Goal: Check status: Check status

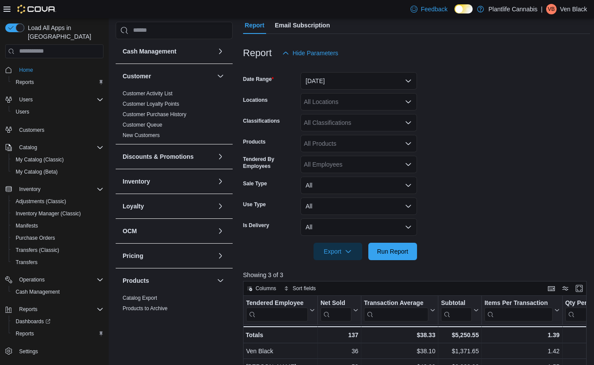
scroll to position [100, 0]
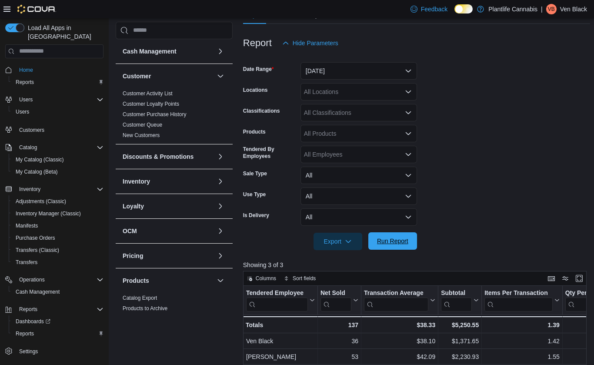
click at [401, 245] on span "Run Report" at bounding box center [392, 241] width 31 height 9
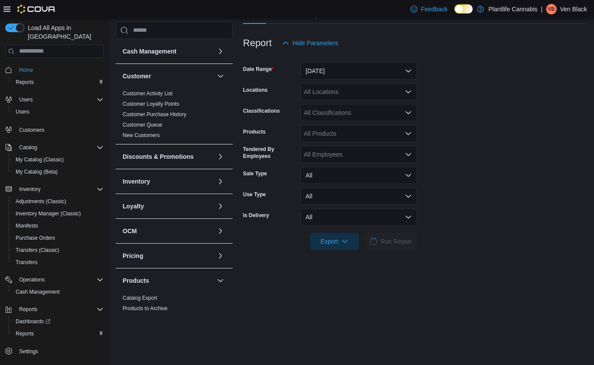
click at [453, 232] on div at bounding box center [415, 229] width 344 height 7
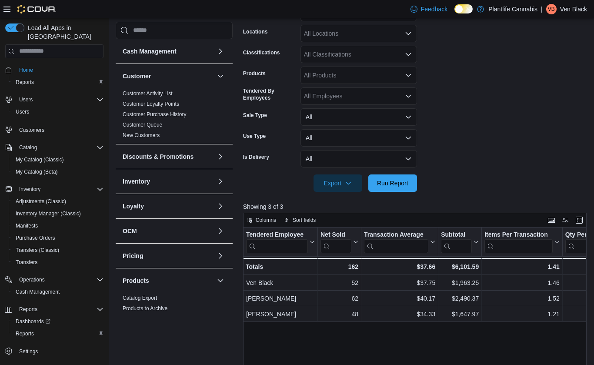
scroll to position [241, 0]
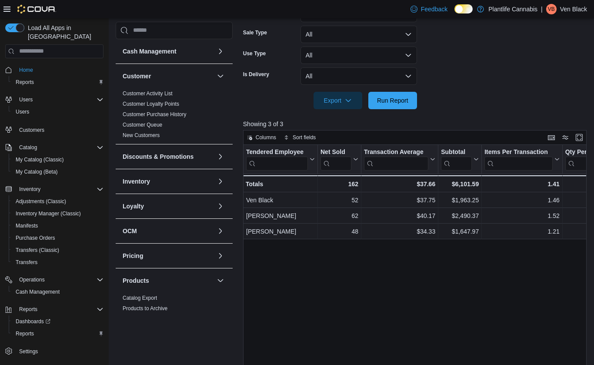
click at [449, 280] on div "Tendered Employee Click to view column header actions Net Sold Click to view co…" at bounding box center [416, 283] width 347 height 277
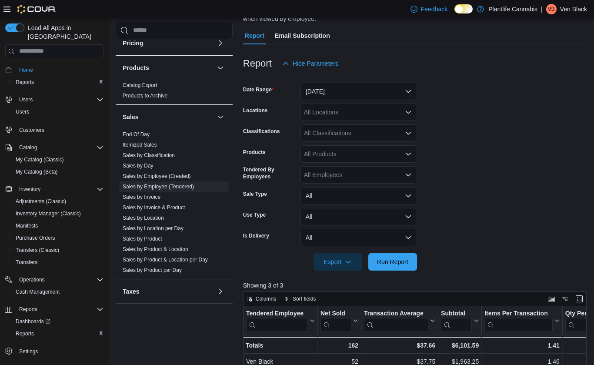
scroll to position [169, 0]
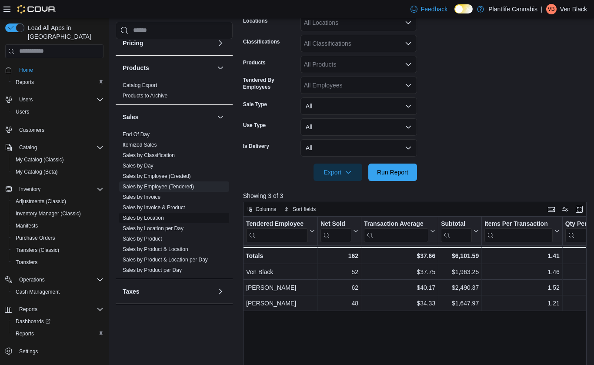
click at [151, 217] on link "Sales by Location" at bounding box center [143, 218] width 41 height 6
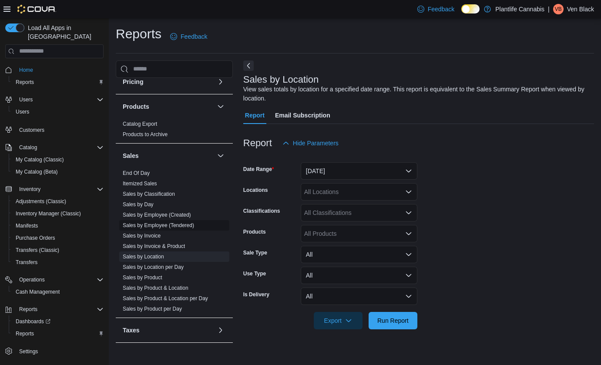
click at [177, 222] on link "Sales by Employee (Tendered)" at bounding box center [158, 225] width 71 height 6
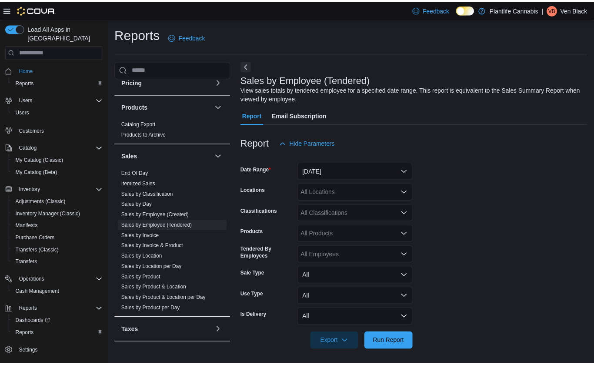
scroll to position [3, 0]
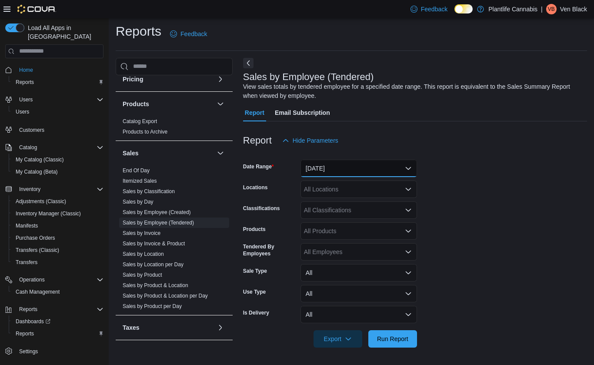
drag, startPoint x: 324, startPoint y: 171, endPoint x: 326, endPoint y: 181, distance: 11.1
click at [324, 171] on button "[DATE]" at bounding box center [359, 168] width 117 height 17
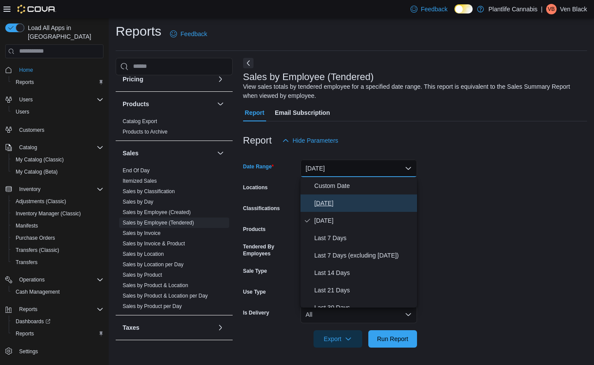
click at [328, 201] on span "[DATE]" at bounding box center [363, 203] width 99 height 10
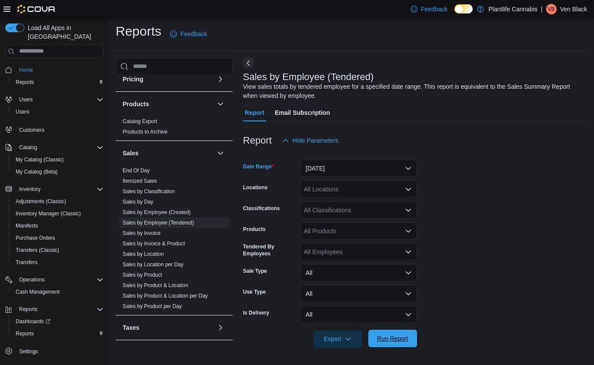
click at [402, 338] on span "Run Report" at bounding box center [392, 338] width 31 height 9
